Goal: Information Seeking & Learning: Learn about a topic

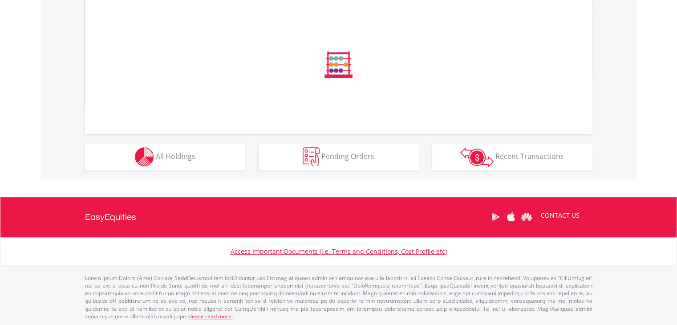
drag, startPoint x: 0, startPoint y: 0, endPoint x: 545, endPoint y: 150, distance: 565.4
click at [676, 191] on html "My Investments Invest Now New Listings Sell My Recurring Investments Pending Or…" at bounding box center [338, 13] width 677 height 639
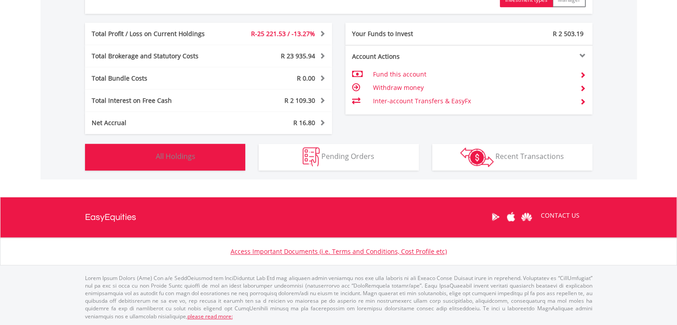
scroll to position [85, 169]
click at [223, 165] on button "Holdings All Holdings" at bounding box center [165, 157] width 160 height 27
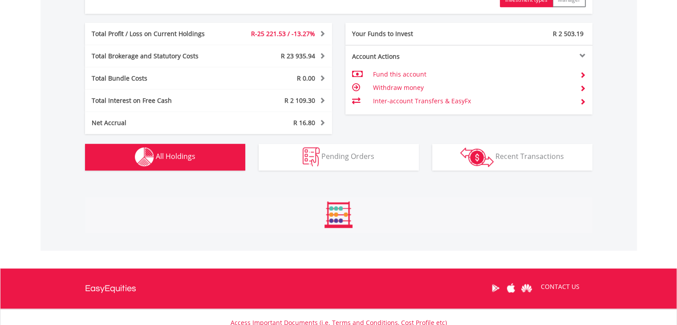
scroll to position [659, 0]
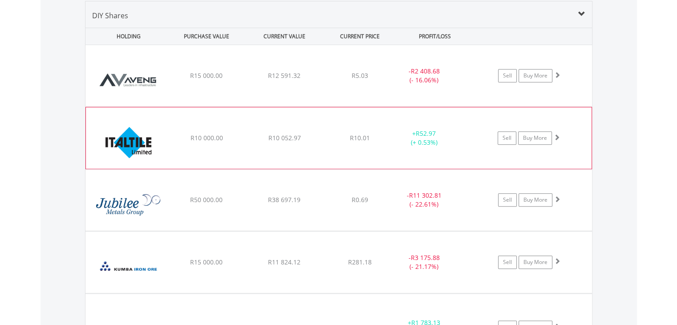
click at [271, 106] on div "﻿ Italtile Limited R10 000.00 R10 052.97 R10.01 + R52.97 (+ 0.53%) Sell Buy More" at bounding box center [338, 75] width 506 height 61
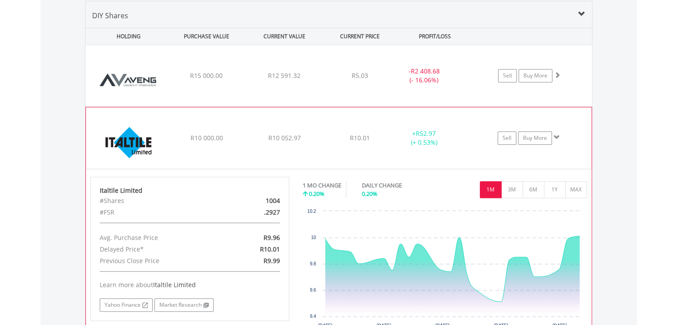
click at [271, 106] on div "﻿ Italtile Limited R10 000.00 R10 052.97 R10.01 + R52.97 (+ 0.53%) Sell Buy More" at bounding box center [338, 75] width 506 height 61
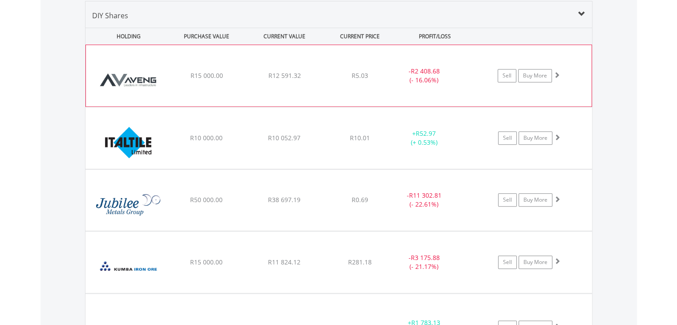
click at [299, 71] on span "R12 591.32" at bounding box center [284, 75] width 32 height 8
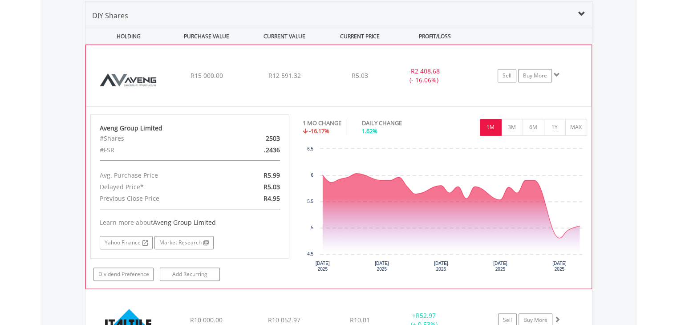
click at [299, 71] on span "R12 591.32" at bounding box center [284, 75] width 32 height 8
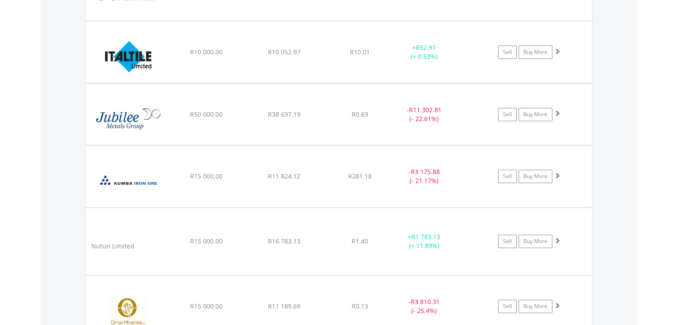
scroll to position [749, 0]
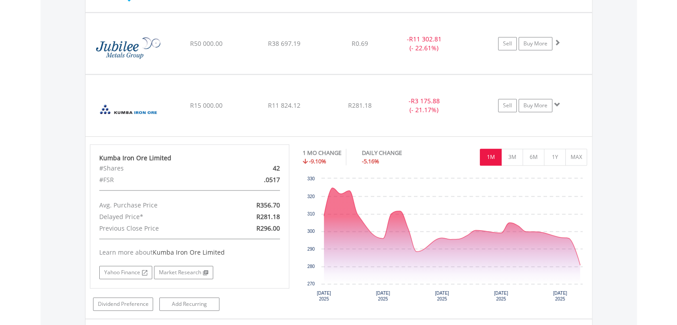
scroll to position [823, 0]
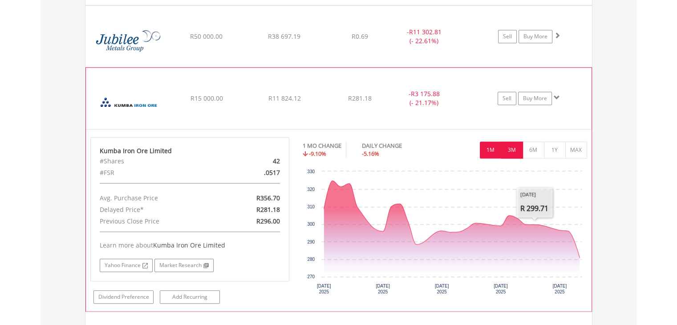
click at [504, 145] on button "3M" at bounding box center [512, 150] width 22 height 17
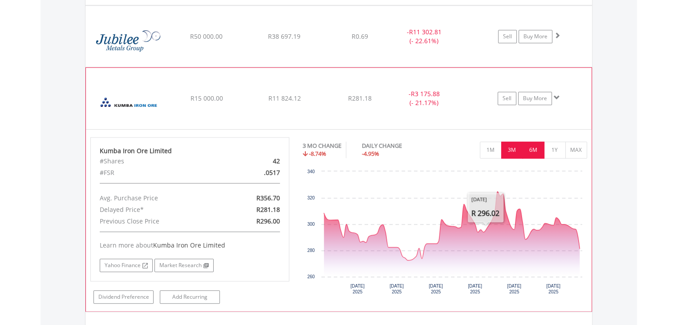
click at [532, 148] on button "6M" at bounding box center [533, 150] width 22 height 17
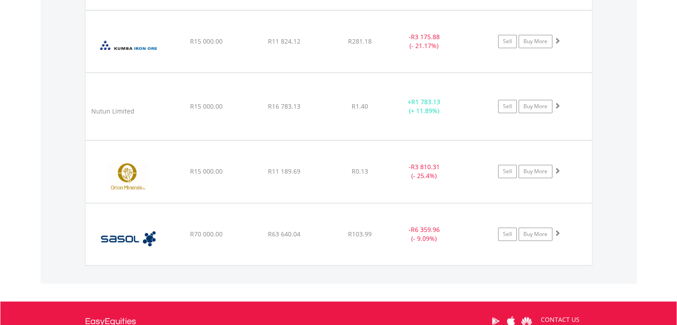
scroll to position [881, 0]
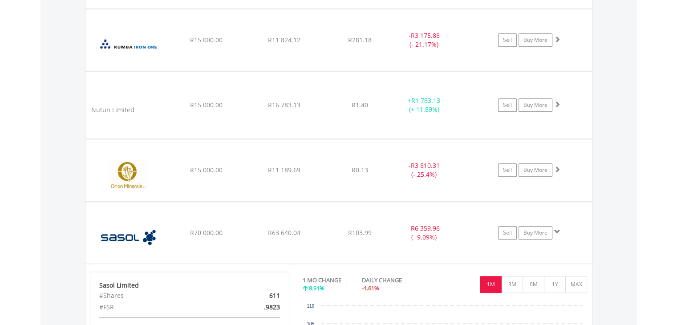
scroll to position [1058, 0]
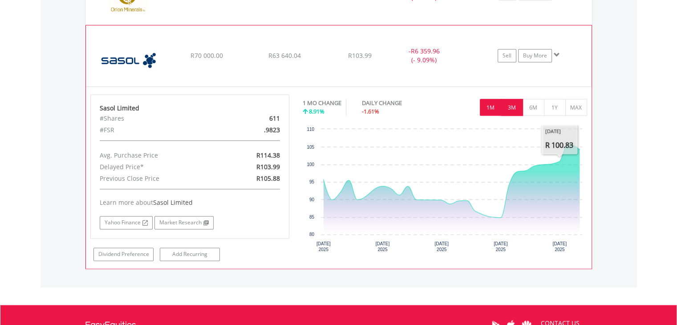
click at [514, 104] on button "3M" at bounding box center [512, 107] width 22 height 17
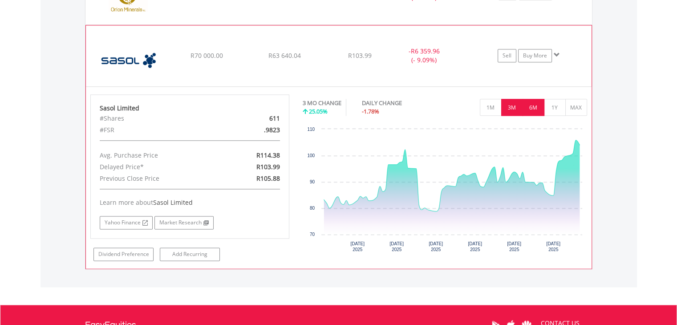
click at [530, 105] on button "6M" at bounding box center [533, 107] width 22 height 17
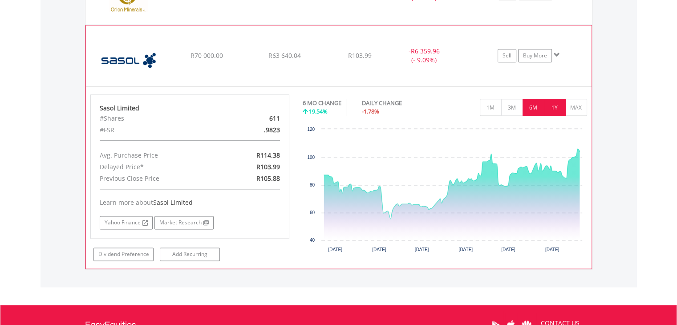
click at [547, 103] on button "1Y" at bounding box center [555, 107] width 22 height 17
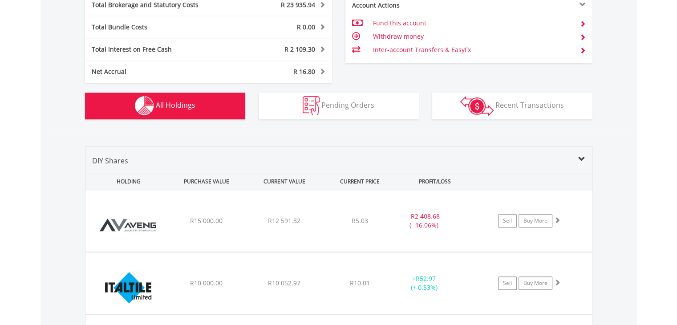
scroll to position [0, 0]
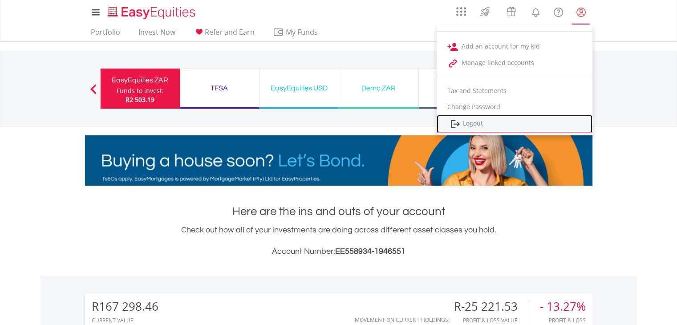
click at [491, 121] on link "Logout" at bounding box center [515, 124] width 156 height 18
